Goal: Task Accomplishment & Management: Complete application form

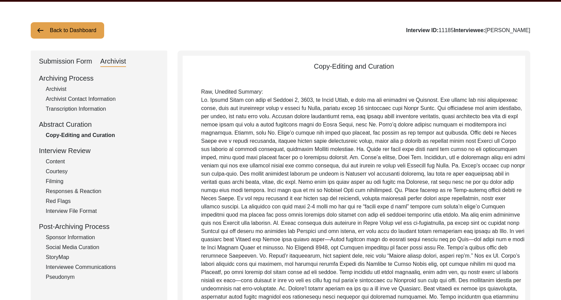
scroll to position [1, 0]
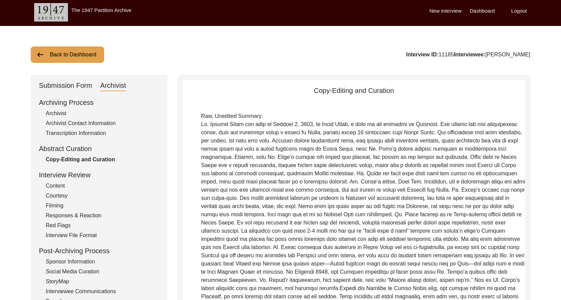
drag, startPoint x: 59, startPoint y: 84, endPoint x: 65, endPoint y: 87, distance: 6.4
click at [59, 84] on div "Submission Form" at bounding box center [65, 85] width 53 height 11
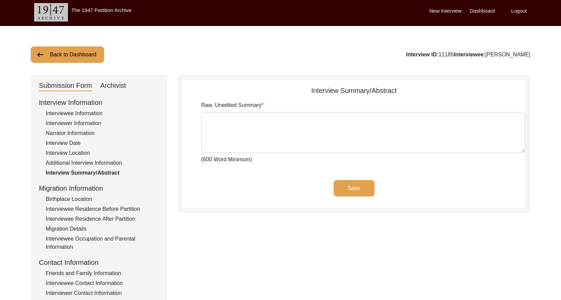
type textarea "Lo. Ipsumd Sitam con adip el Seddoei 2, 6281, te Incid Utlab, e dolo ma ali eni…"
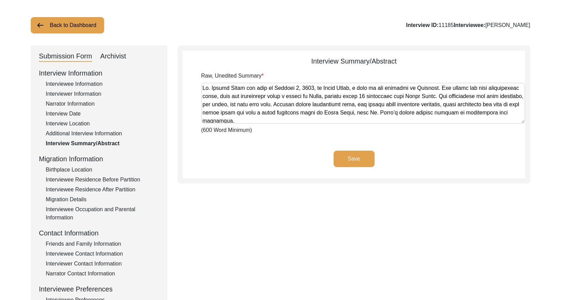
scroll to position [35, 0]
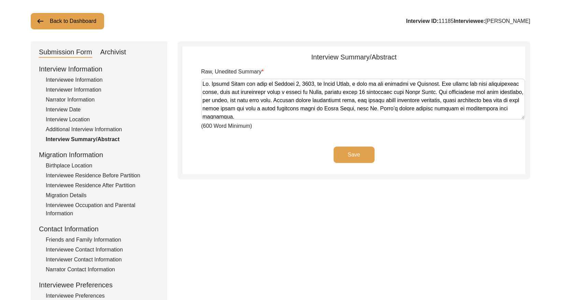
click at [77, 89] on div "Interviewer Information" at bounding box center [102, 90] width 113 height 8
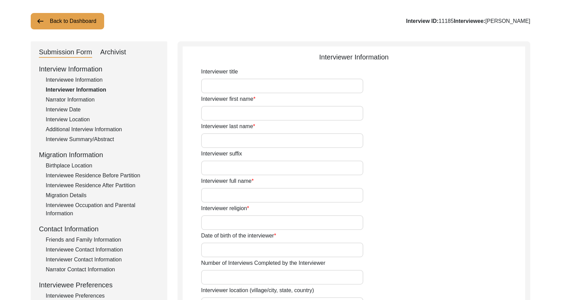
type input "[PERSON_NAME]"
type input "Bhatia"
type input "[PERSON_NAME]"
type input "[DEMOGRAPHIC_DATA]"
type input "[DATE]"
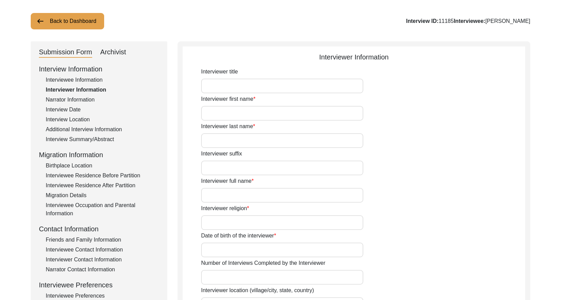
type input "Editor"
type textarea "I come from a family of Partition refugees and place immense importance on docu…"
type input "Hindi"
type textarea "Connected through the archive"
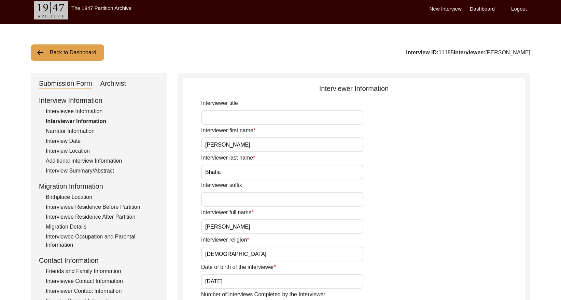
scroll to position [3, 0]
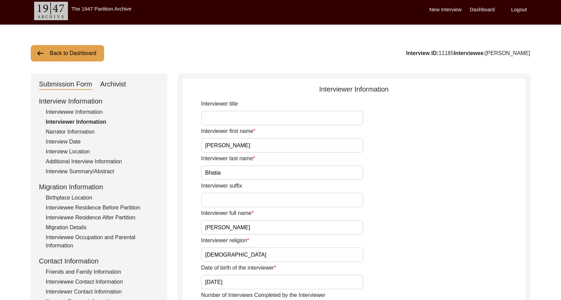
click at [89, 110] on div "Interviewee Information" at bounding box center [102, 112] width 113 height 8
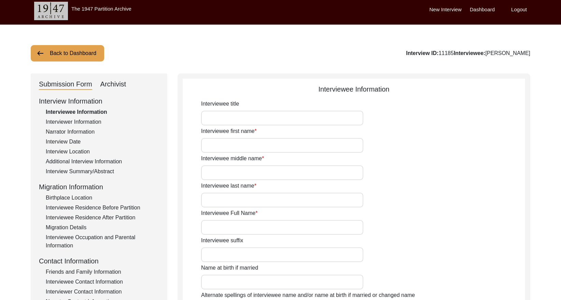
type input "Satish"
type input "-"
type input "[PERSON_NAME]"
type input "[DATE]"
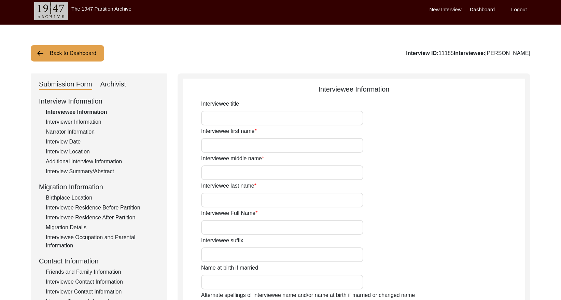
type input "83"
type input "[DEMOGRAPHIC_DATA]"
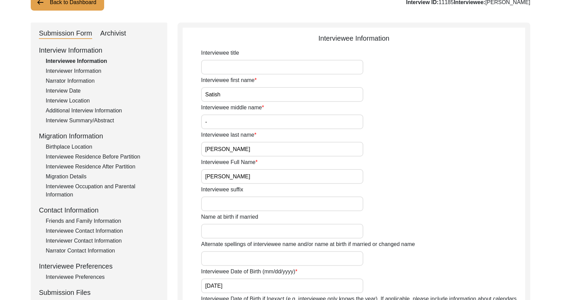
scroll to position [27, 0]
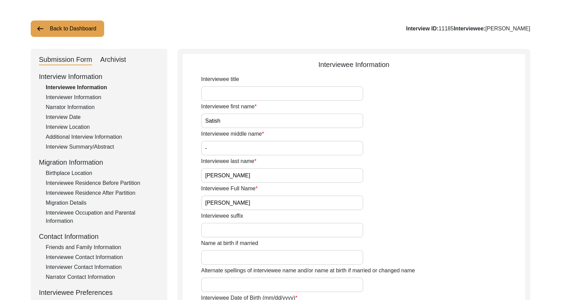
click at [96, 97] on div "Interviewer Information" at bounding box center [102, 97] width 113 height 8
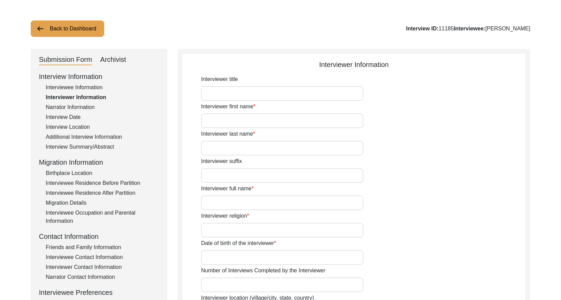
type input "[PERSON_NAME]"
type input "Bhatia"
type input "[PERSON_NAME]"
type input "[DEMOGRAPHIC_DATA]"
type input "[DATE]"
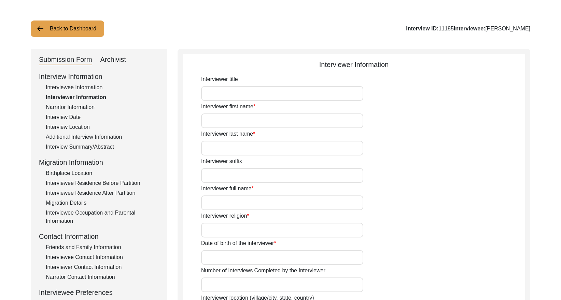
type input "Editor"
type textarea "I come from a family of Partition refugees and place immense importance on docu…"
type input "Hindi"
type textarea "Connected through the archive"
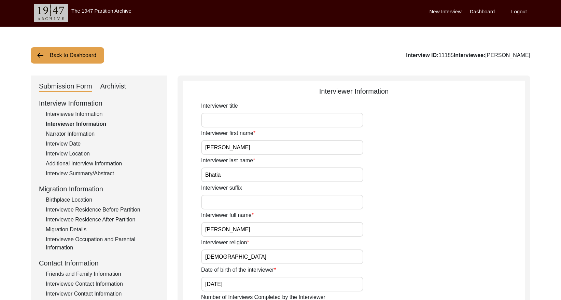
scroll to position [0, 0]
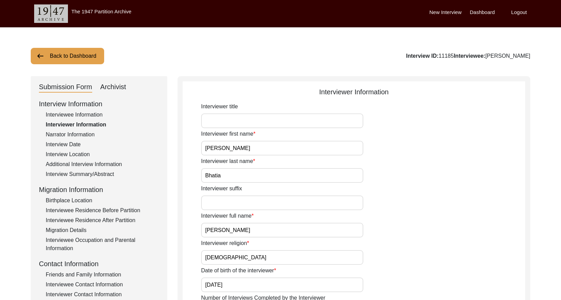
click at [62, 56] on button "Back to Dashboard" at bounding box center [67, 56] width 73 height 16
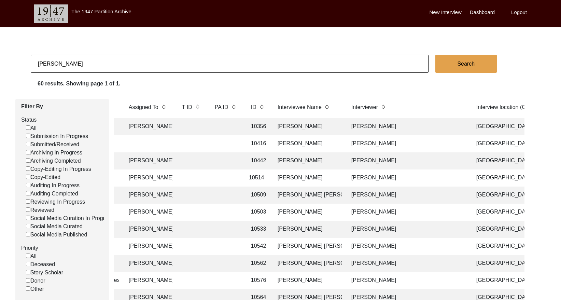
scroll to position [0, 97]
click at [379, 122] on td "[PERSON_NAME]" at bounding box center [407, 126] width 120 height 17
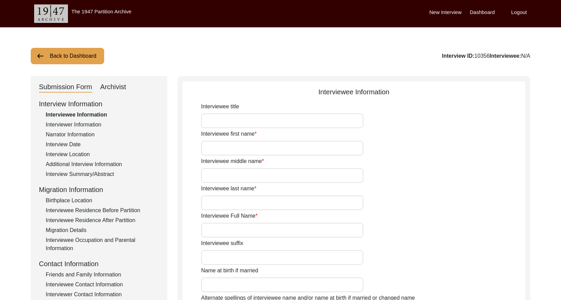
type input "Mr."
type input "Darshan"
type input "[PERSON_NAME]"
type input "Bedi"
type input "[PERSON_NAME]"
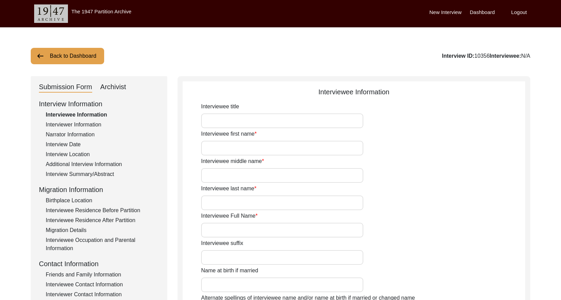
type input "[DATE]"
type input "81"
type input "[DEMOGRAPHIC_DATA]"
type input "Punjabi"
type input "[DEMOGRAPHIC_DATA]"
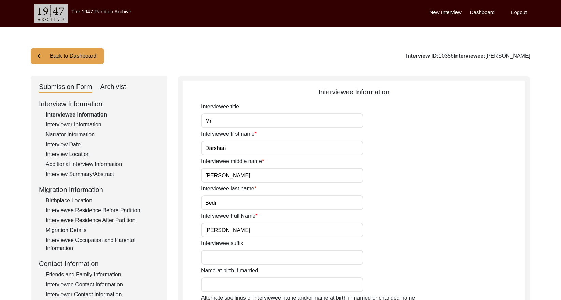
click at [80, 124] on div "Interviewer Information" at bounding box center [102, 125] width 113 height 8
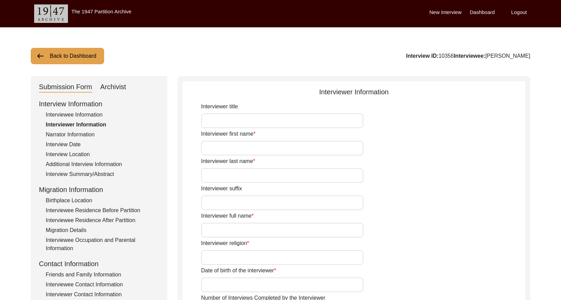
type input "Ms."
type input "[PERSON_NAME]"
type input "Bhatia"
type input "[PERSON_NAME]"
type input "[DEMOGRAPHIC_DATA]"
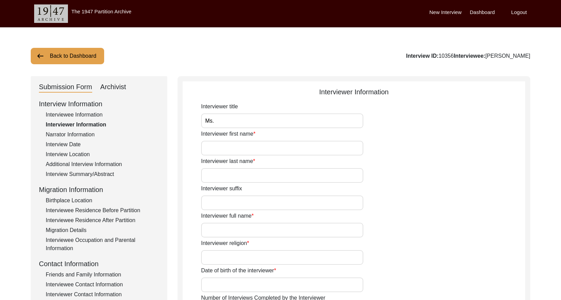
type input "[DATE]"
type input "Researcher"
type input "Ms."
type input "[PERSON_NAME]"
type input "Bhatia"
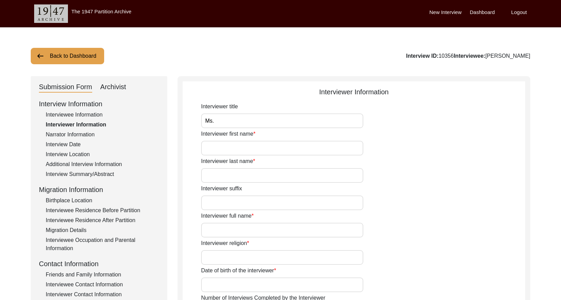
type input "[PERSON_NAME]"
type input "Story Scholar"
type textarea "I was born and brought up in [GEOGRAPHIC_DATA] and have spent a significant amo…"
type input "Hindi"
type textarea "The interviewee is the interviewer's granddaughter's friend."
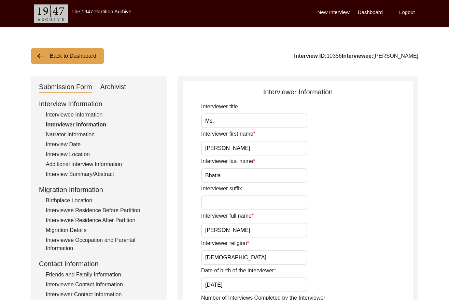
click at [72, 59] on button "Back to Dashboard" at bounding box center [67, 56] width 73 height 16
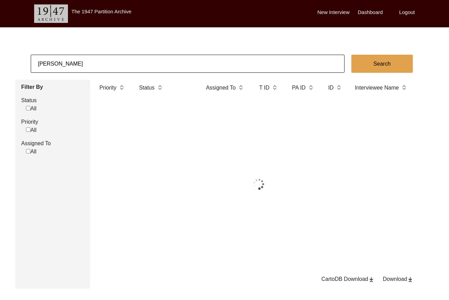
click at [110, 60] on input "[PERSON_NAME]" at bounding box center [188, 64] width 314 height 18
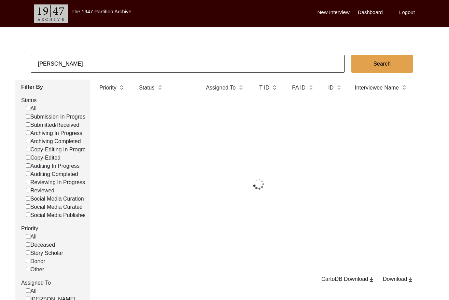
click at [110, 60] on input "[PERSON_NAME]" at bounding box center [188, 64] width 314 height 18
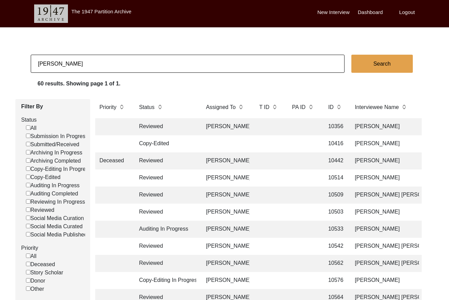
click at [110, 60] on input "[PERSON_NAME]" at bounding box center [188, 64] width 314 height 18
paste input "11519"
type input "11519"
checkbox input "false"
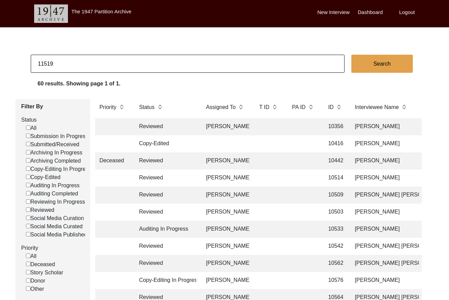
checkbox input "false"
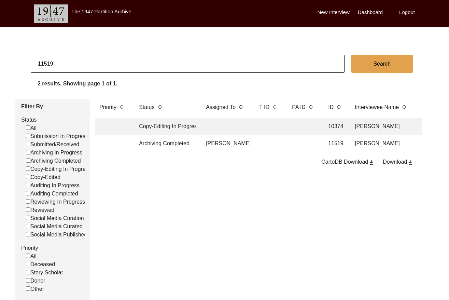
click at [298, 146] on td at bounding box center [303, 143] width 31 height 17
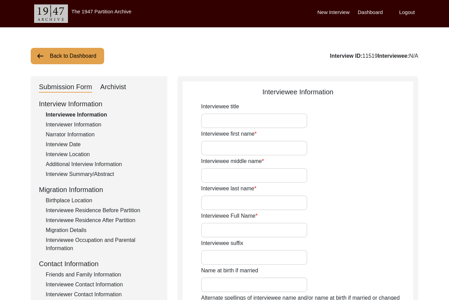
type input "Mr."
type input "Subodh"
type input "Das"
type input "[PERSON_NAME]"
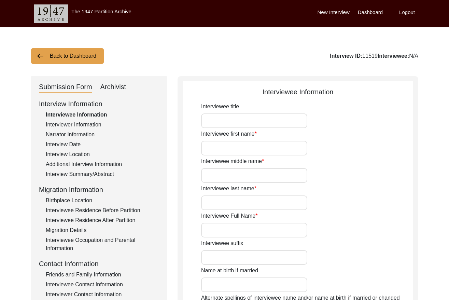
type input "Unknown"
type input "Between [DATE] to [DATE]"
type input "Between 78 to 76"
type input "[DEMOGRAPHIC_DATA]"
type input "Assamese and Bengali"
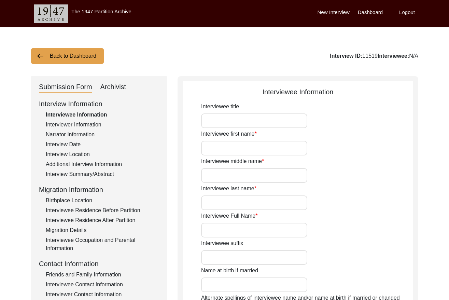
type input "[DEMOGRAPHIC_DATA]"
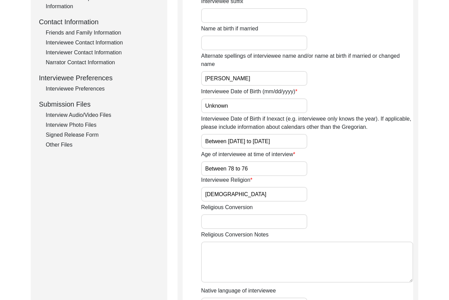
scroll to position [189, 0]
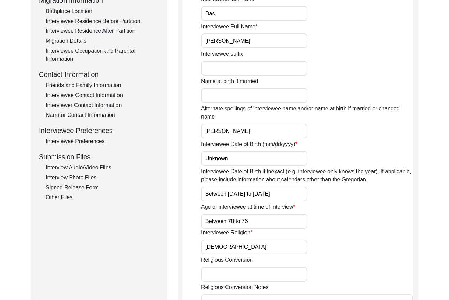
drag, startPoint x: 100, startPoint y: 163, endPoint x: 102, endPoint y: 167, distance: 4.0
click at [100, 164] on div "Interview Audio/Video Files" at bounding box center [102, 168] width 113 height 8
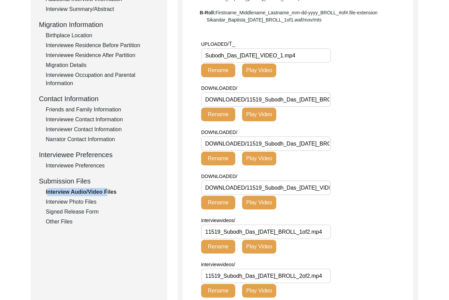
scroll to position [164, 0]
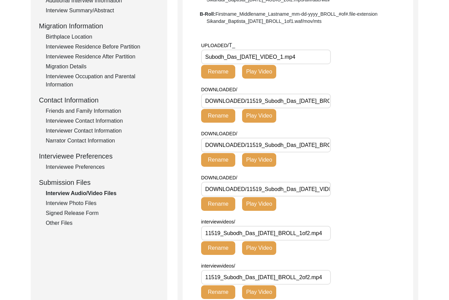
click at [268, 55] on input "Subodh_Das_[DATE]_VIDEO_1.mp4" at bounding box center [266, 57] width 130 height 15
click at [91, 205] on div "Interview Photo Files" at bounding box center [102, 203] width 113 height 8
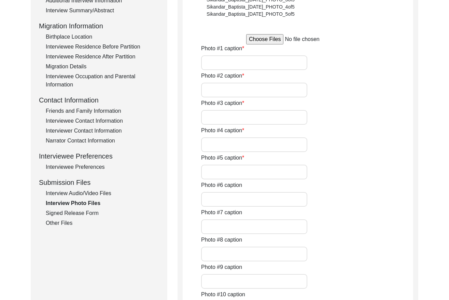
type input "This was taken during the interview."
type input "This was taken after the interview."
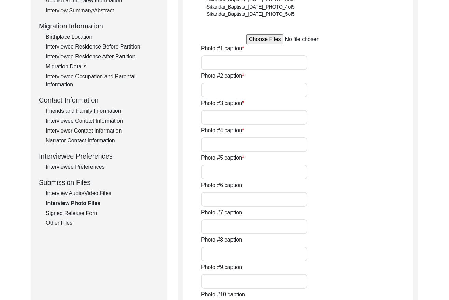
type input "0of5"
type input "n/a"
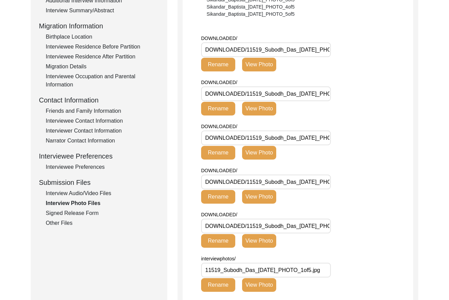
click at [94, 212] on div "Signed Release Form" at bounding box center [102, 213] width 113 height 8
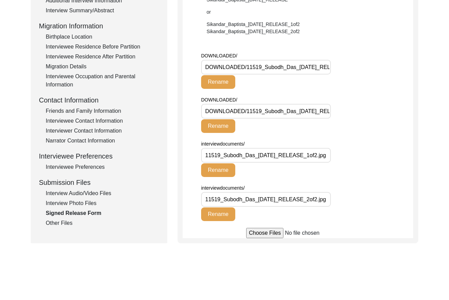
click at [67, 220] on div "Other Files" at bounding box center [102, 223] width 113 height 8
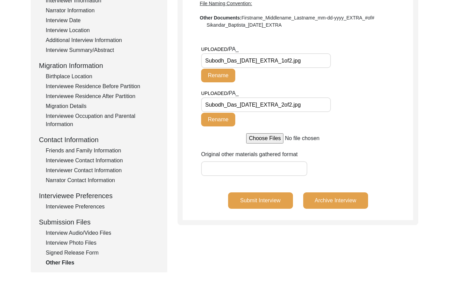
scroll to position [116, 0]
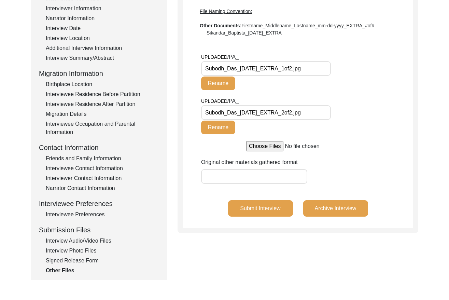
click at [100, 241] on div "Interview Audio/Video Files" at bounding box center [102, 241] width 113 height 8
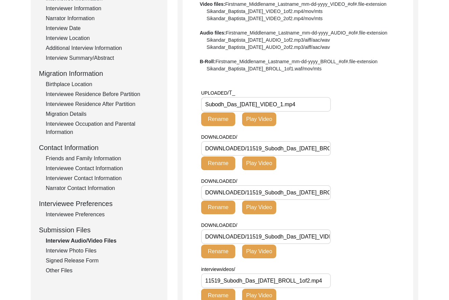
drag, startPoint x: 66, startPoint y: 271, endPoint x: 72, endPoint y: 266, distance: 7.9
click at [66, 270] on div "Other Files" at bounding box center [102, 270] width 113 height 8
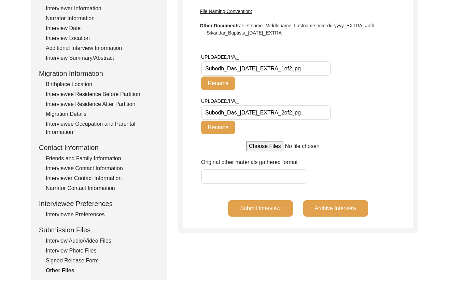
drag, startPoint x: 266, startPoint y: 68, endPoint x: 165, endPoint y: 67, distance: 100.7
click at [165, 67] on div "Submission Form Archivist Interview Information Interviewee Information Intervi…" at bounding box center [225, 120] width 388 height 320
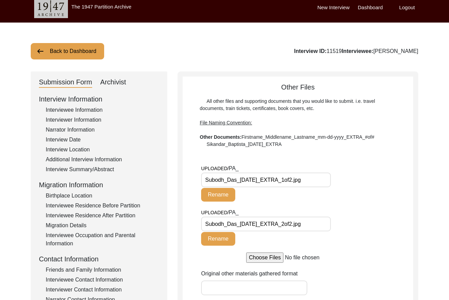
scroll to position [0, 0]
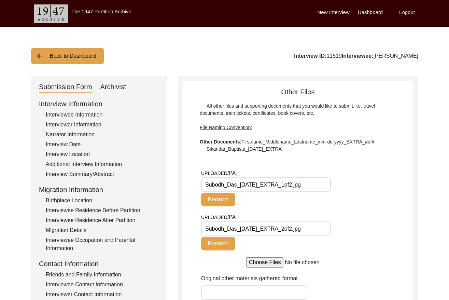
drag, startPoint x: 353, startPoint y: 55, endPoint x: 335, endPoint y: 55, distance: 18.1
click at [335, 55] on div "Interview ID: 11519 Interviewee: [PERSON_NAME]" at bounding box center [356, 56] width 124 height 8
copy div ": 11519"
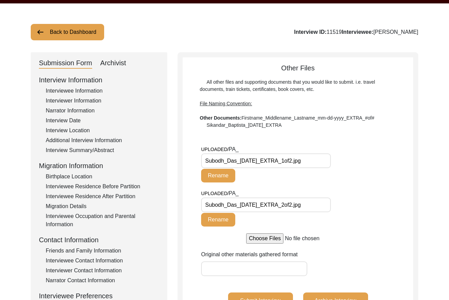
scroll to position [29, 0]
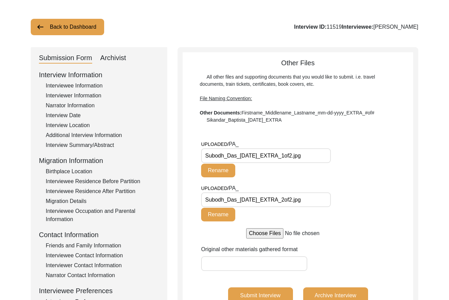
click at [309, 150] on input "Subodh_Das_[DATE]_EXTRA_1of2.jpg" at bounding box center [266, 155] width 130 height 15
click at [309, 151] on input "Subodh_Das_[DATE]_EXTRA_1of2.jpg" at bounding box center [266, 155] width 130 height 15
click at [251, 198] on input "Subodh_Das_[DATE]_EXTRA_2of2.jpg" at bounding box center [266, 199] width 130 height 15
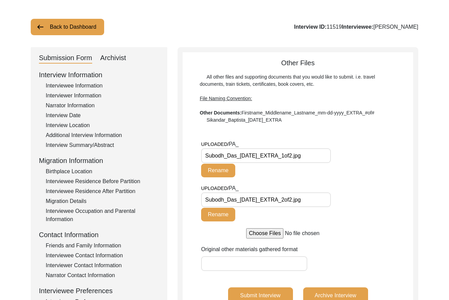
click at [251, 198] on input "Subodh_Das_[DATE]_EXTRA_2of2.jpg" at bounding box center [266, 199] width 130 height 15
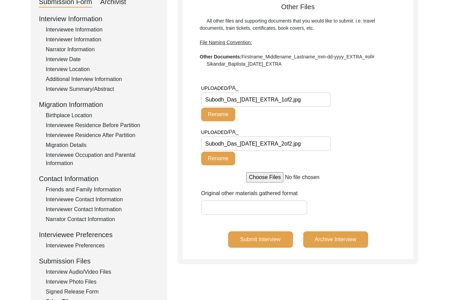
scroll to position [110, 0]
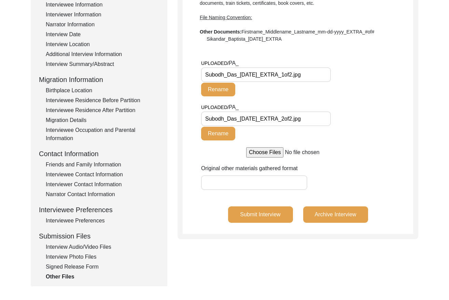
click at [90, 246] on div "Interview Audio/Video Files" at bounding box center [102, 247] width 113 height 8
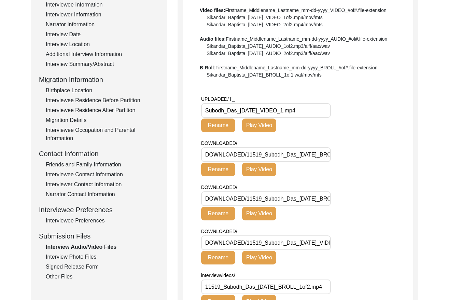
click at [285, 108] on input "Subodh_Das_[DATE]_VIDEO_1.mp4" at bounding box center [266, 110] width 130 height 15
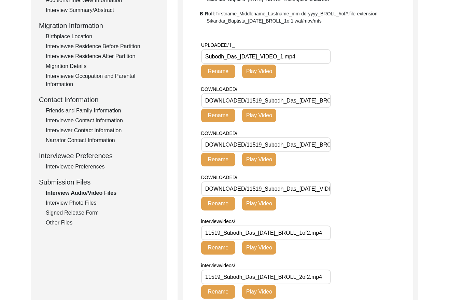
scroll to position [169, 0]
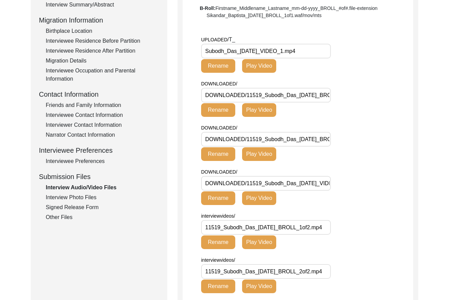
drag, startPoint x: 90, startPoint y: 163, endPoint x: 151, endPoint y: 132, distance: 68.6
click at [91, 163] on div "Interviewee Preferences" at bounding box center [102, 161] width 113 height 8
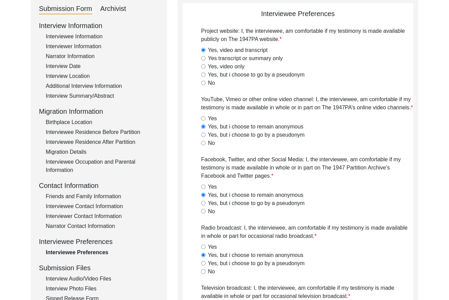
scroll to position [48, 0]
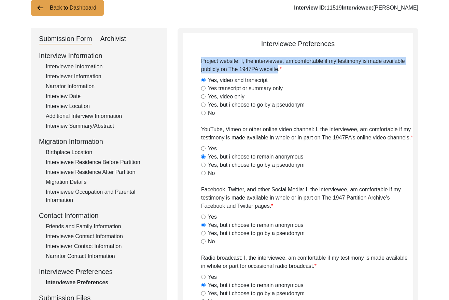
drag, startPoint x: 201, startPoint y: 58, endPoint x: 288, endPoint y: 69, distance: 87.1
click at [279, 69] on label "Project website: I, the interviewee, am comfortable if my testimony is made ava…" at bounding box center [307, 65] width 212 height 16
copy label "Project website: I, the interviewee, am comfortable if my testimony is made ava…"
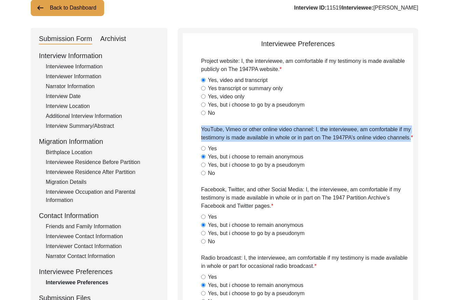
drag, startPoint x: 200, startPoint y: 128, endPoint x: 410, endPoint y: 142, distance: 210.5
copy label "YouTube, Vimeo or other online video channel: I, the interviewee, am comfortabl…"
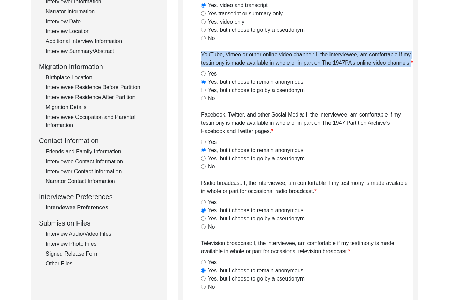
scroll to position [125, 0]
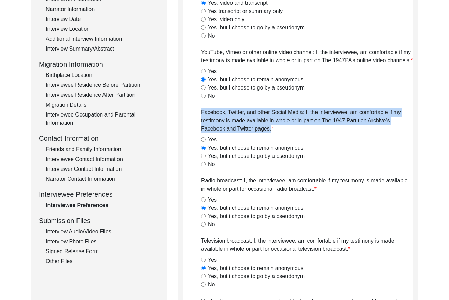
drag, startPoint x: 200, startPoint y: 110, endPoint x: 271, endPoint y: 131, distance: 74.9
copy label "Facebook, Twitter, and other Social Media: I, the interviewee, am comfortable i…"
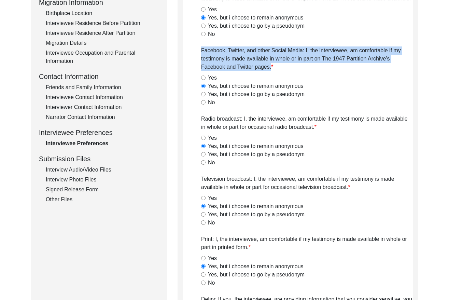
scroll to position [203, 0]
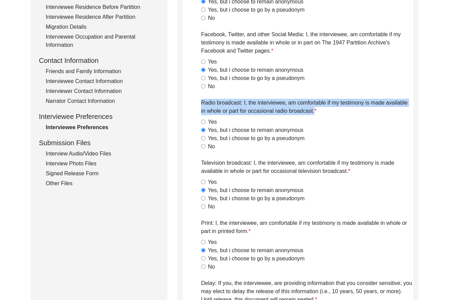
drag, startPoint x: 216, startPoint y: 103, endPoint x: 321, endPoint y: 117, distance: 106.1
click at [321, 117] on div "Radio broadcast: I, the interviewee, am comfortable if my testimony is made ava…" at bounding box center [307, 125] width 212 height 52
copy label "Radio broadcast: I, the interviewee, am comfortable if my testimony is made ava…"
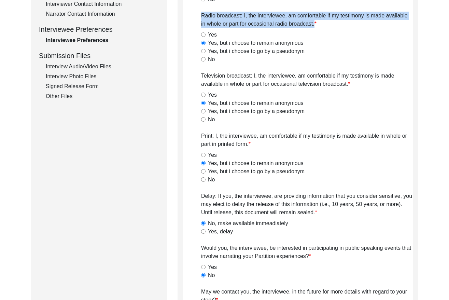
scroll to position [328, 0]
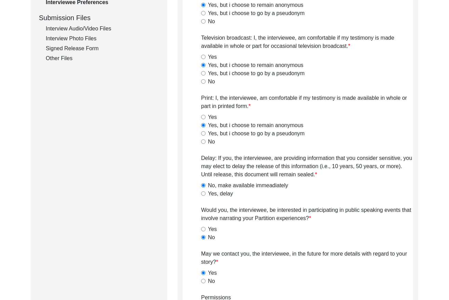
drag, startPoint x: 199, startPoint y: 35, endPoint x: 358, endPoint y: 54, distance: 159.9
click at [358, 54] on app-interviewee-preferences "Interviewee Preferences Project website: I, the interviewee, am comfortable if …" at bounding box center [298, 107] width 230 height 696
click at [355, 48] on label "Television broadcast: I, the interviewee, am comfortable if my testimony is mad…" at bounding box center [307, 42] width 212 height 16
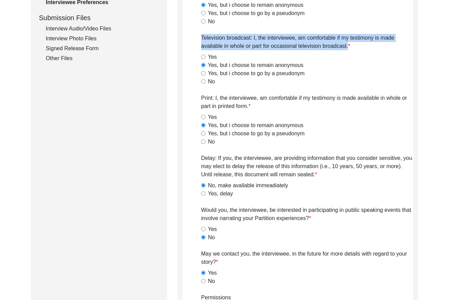
drag, startPoint x: 349, startPoint y: 46, endPoint x: 195, endPoint y: 42, distance: 154.1
click at [195, 42] on app-interviewee-preferences "Interviewee Preferences Project website: I, the interviewee, am comfortable if …" at bounding box center [298, 107] width 230 height 696
copy label "Television broadcast: I, the interviewee, am comfortable if my testimony is mad…"
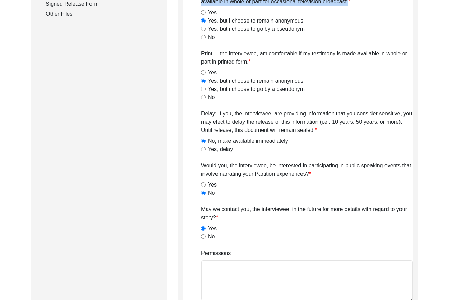
scroll to position [389, 0]
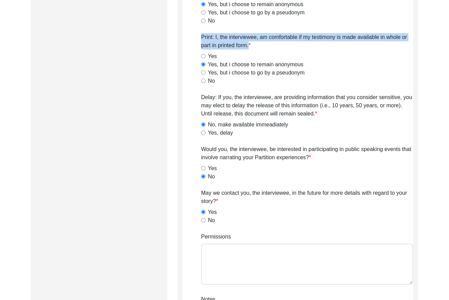
drag, startPoint x: 198, startPoint y: 36, endPoint x: 248, endPoint y: 50, distance: 51.2
click at [248, 50] on app-interviewee-preferences "Interviewee Preferences Project website: I, the interviewee, am comfortable if …" at bounding box center [298, 46] width 230 height 696
copy label "Print: I, the interviewee, am comfortable if my testimony is made available in …"
drag, startPoint x: 201, startPoint y: 96, endPoint x: 315, endPoint y: 118, distance: 116.5
click at [315, 118] on div "Delay: If you, the interviewee, are providing information that you consider sen…" at bounding box center [307, 115] width 212 height 44
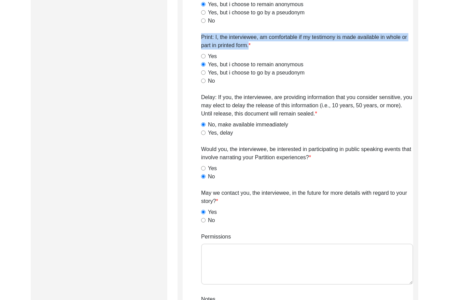
copy label "Delay: If you, the interviewee, are providing information that you consider sen…"
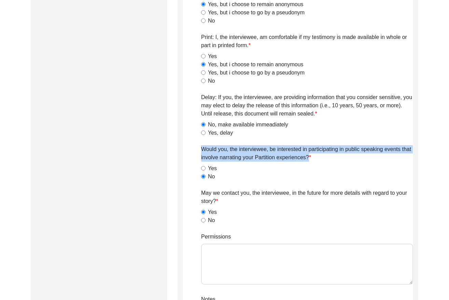
drag, startPoint x: 202, startPoint y: 147, endPoint x: 309, endPoint y: 160, distance: 108.0
click at [309, 160] on app-interviewee-preferences "Interviewee Preferences Project website: I, the interviewee, am comfortable if …" at bounding box center [298, 46] width 230 height 696
copy label "Would you, the interviewee, be interested in participating in public speaking e…"
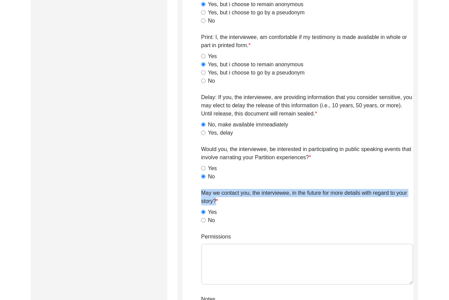
drag, startPoint x: 197, startPoint y: 189, endPoint x: 217, endPoint y: 201, distance: 23.1
click at [216, 201] on app-interviewee-preferences "Interviewee Preferences Project website: I, the interviewee, am comfortable if …" at bounding box center [298, 46] width 230 height 696
copy label "May we contact you, the interviewee, in the future for more details with regard…"
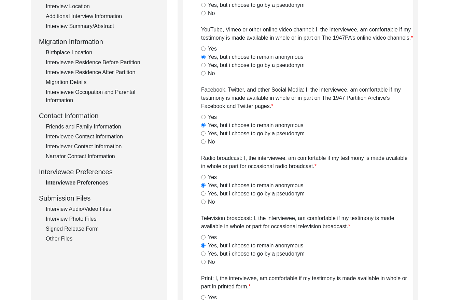
scroll to position [0, 0]
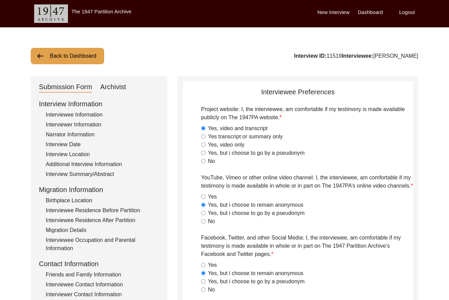
click at [81, 56] on button "Back to Dashboard" at bounding box center [67, 56] width 73 height 16
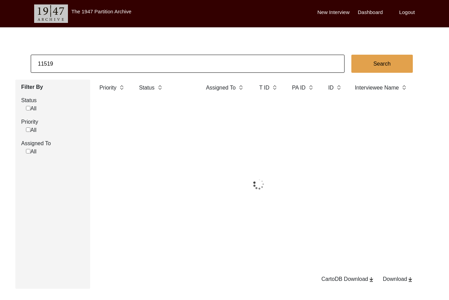
click at [93, 51] on body "The 1947 Partition Archive New Interview Dashboard Logout 11519 Search Filter B…" at bounding box center [224, 167] width 449 height 335
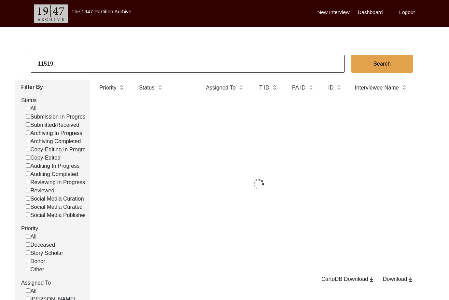
click at [93, 51] on body "The 1947 Partition Archive New Interview Dashboard Logout 11519 Search Filter B…" at bounding box center [224, 194] width 449 height 388
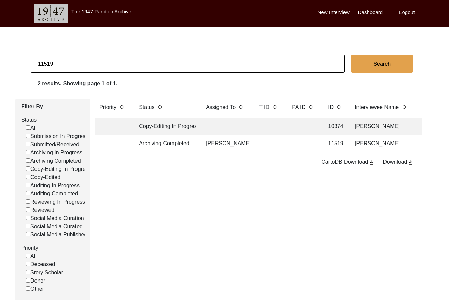
click at [90, 58] on input "11519" at bounding box center [188, 64] width 314 height 18
paste input "[PERSON_NAME]"
type input "[PERSON_NAME]"
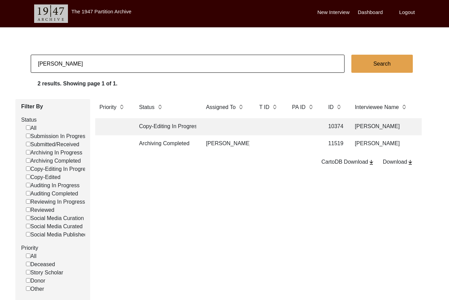
checkbox input "false"
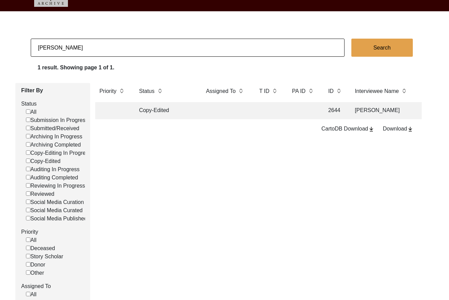
scroll to position [39, 0]
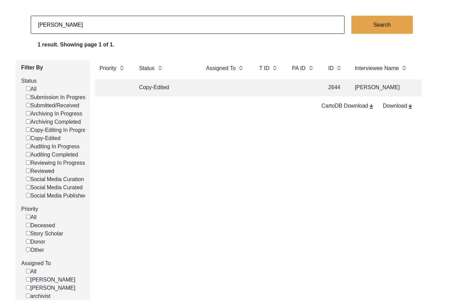
click at [262, 87] on td at bounding box center [268, 87] width 27 height 17
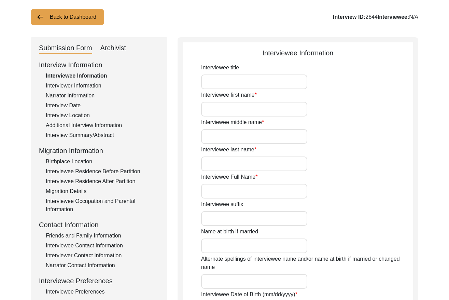
type input "Mrs."
type input "Jalila"
type input "[PERSON_NAME]"
type input "[DATE]"
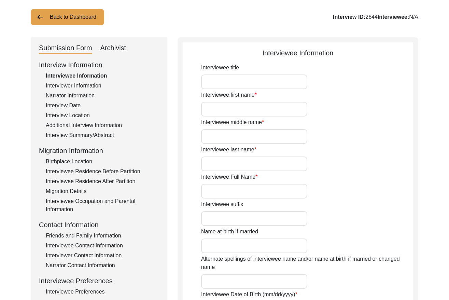
type input "86"
type input "[DEMOGRAPHIC_DATA]"
type input "Urdu"
type input "[DEMOGRAPHIC_DATA]"
click at [251, 190] on input "[PERSON_NAME]" at bounding box center [254, 191] width 106 height 15
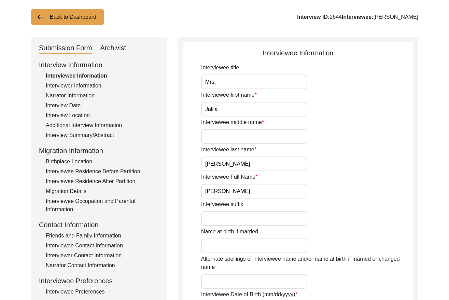
click at [251, 190] on input "[PERSON_NAME]" at bounding box center [254, 191] width 106 height 15
click at [84, 19] on button "Back to Dashboard" at bounding box center [67, 17] width 73 height 16
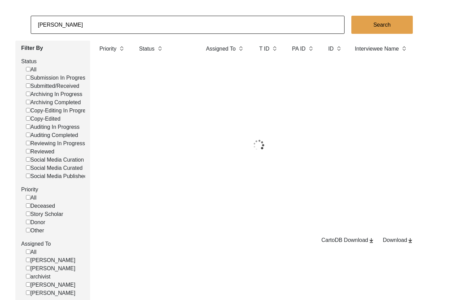
click at [104, 26] on input "[PERSON_NAME]" at bounding box center [188, 25] width 314 height 18
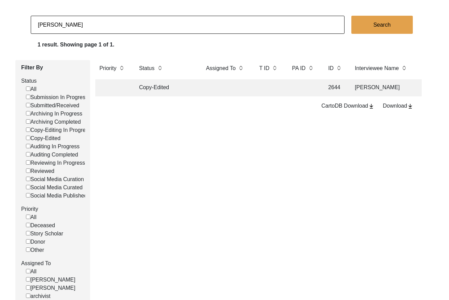
click at [104, 26] on input "[PERSON_NAME]" at bounding box center [188, 25] width 314 height 18
checkbox input "false"
